Goal: Task Accomplishment & Management: Use online tool/utility

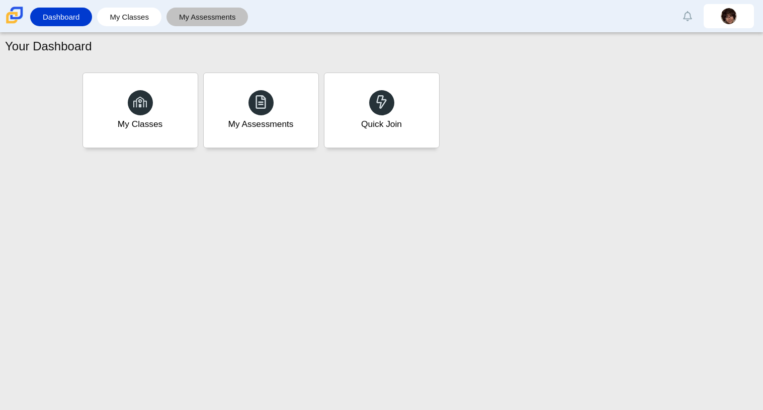
click at [187, 11] on link "My Assessments" at bounding box center [208, 17] width 72 height 19
click at [418, 116] on div "Quick Join" at bounding box center [381, 109] width 119 height 77
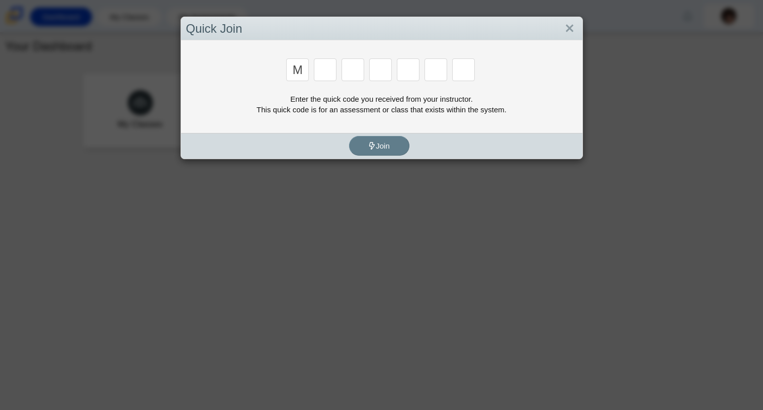
type input "m"
type input "7"
type input "f"
type input "7"
type input "m"
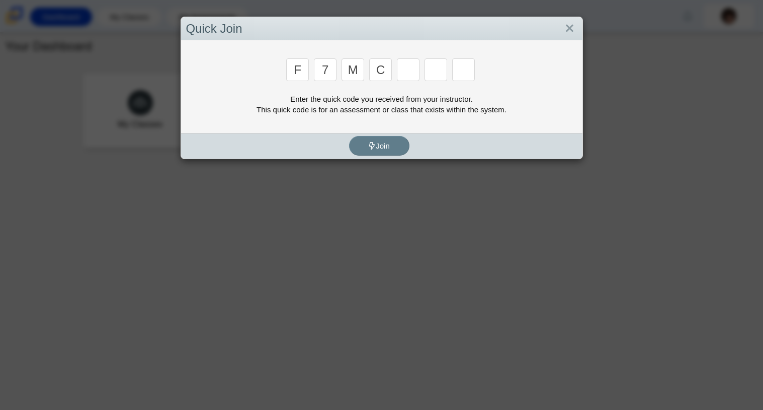
type input "c"
type input "h"
type input "w"
type input "k"
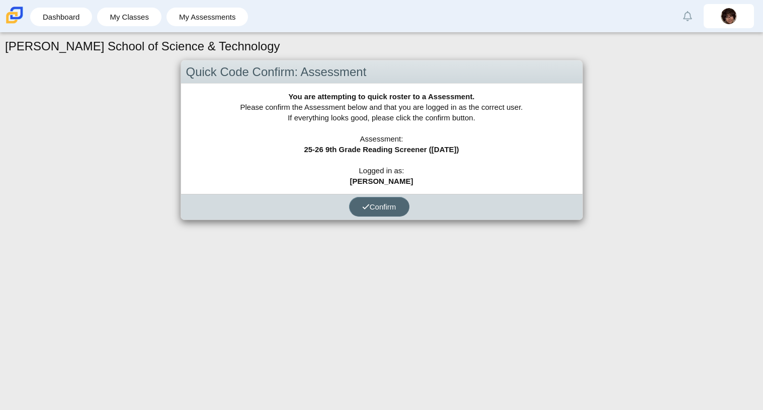
click at [368, 214] on button "Confirm" at bounding box center [379, 207] width 60 height 20
